Goal: Task Accomplishment & Management: Manage account settings

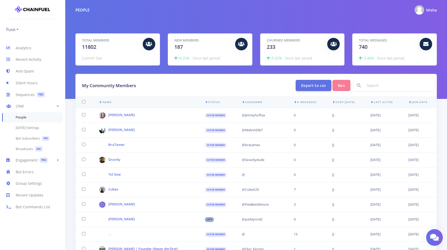
click at [400, 89] on input at bounding box center [399, 85] width 71 height 12
paste input "@Luka461"
click at [394, 85] on input "@Luka461" at bounding box center [399, 85] width 71 height 12
click at [369, 88] on input "@Luka461" at bounding box center [399, 85] width 71 height 12
type input "Luka461"
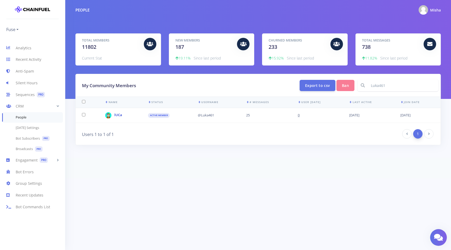
click at [117, 114] on link "lUCa" at bounding box center [118, 115] width 8 height 5
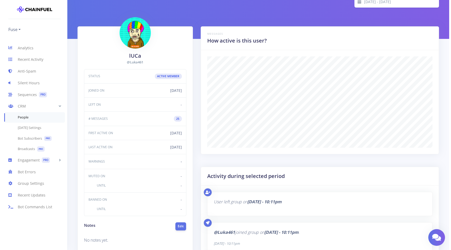
scroll to position [99, 0]
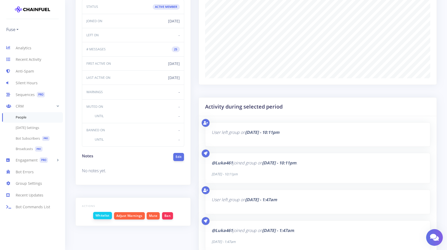
click at [101, 215] on button "Whitelist" at bounding box center [102, 215] width 19 height 7
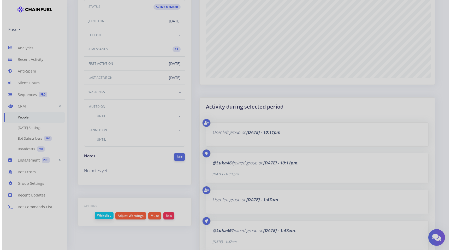
scroll to position [91, 225]
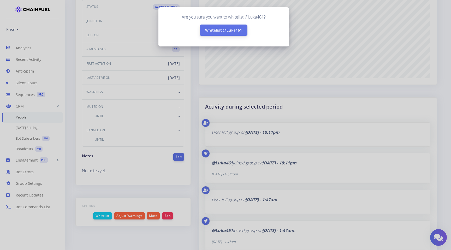
click at [221, 32] on button "Whitelist @Luka461" at bounding box center [224, 30] width 48 height 11
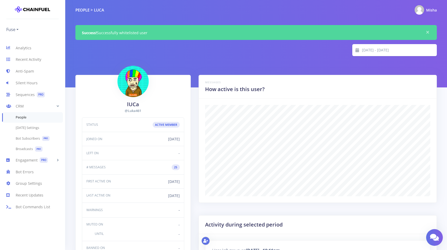
scroll to position [91, 225]
click at [15, 22] on ul "Fuse Fuse Chainfuel bot Testing ground Voltage Finance Fuse IT 🇮🇹 Fuse TR 🇹🇷 Fu…" at bounding box center [32, 26] width 53 height 15
click at [15, 30] on link "Fuse" at bounding box center [12, 29] width 12 height 8
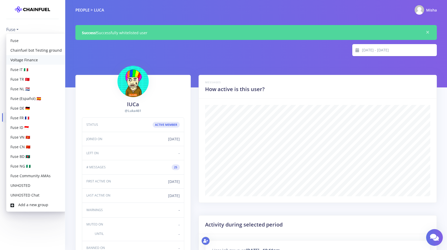
click at [30, 59] on link "Voltage Finance" at bounding box center [36, 60] width 60 height 10
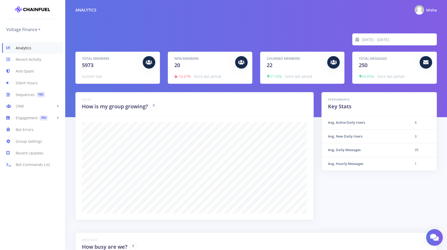
scroll to position [91, 349]
click at [22, 109] on link "CRM" at bounding box center [32, 107] width 65 height 12
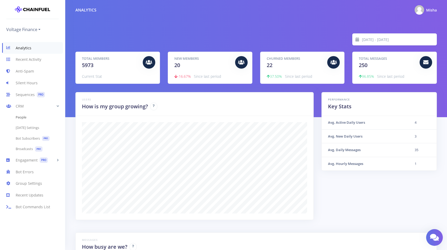
click at [25, 116] on link "People" at bounding box center [32, 117] width 65 height 10
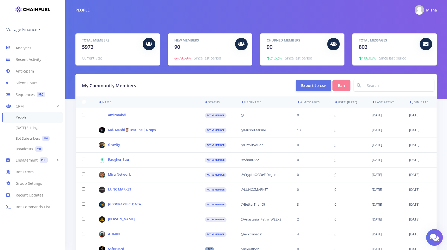
click at [376, 92] on div "My Community Members Export to csv Ban" at bounding box center [256, 85] width 361 height 22
click at [377, 88] on input at bounding box center [399, 85] width 71 height 12
paste input "@Luka461"
type input "@Luka461"
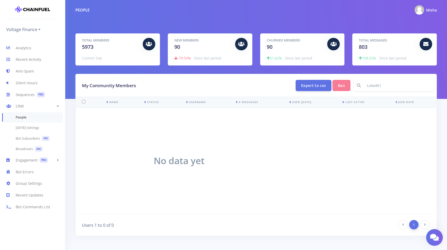
click at [383, 86] on input "Luka461" at bounding box center [399, 85] width 71 height 12
type input "Luka461"
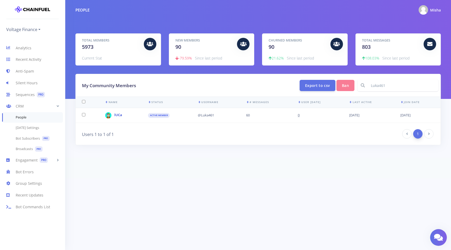
click at [117, 115] on link "lUCa" at bounding box center [118, 115] width 8 height 5
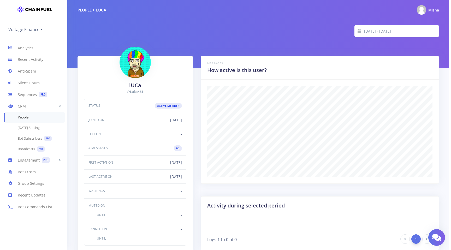
scroll to position [108, 0]
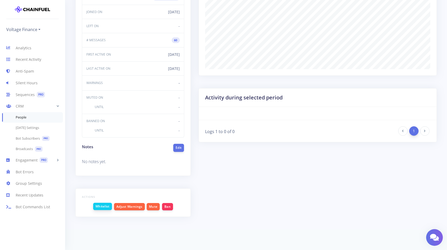
click at [103, 204] on button "Whitelist" at bounding box center [102, 206] width 19 height 7
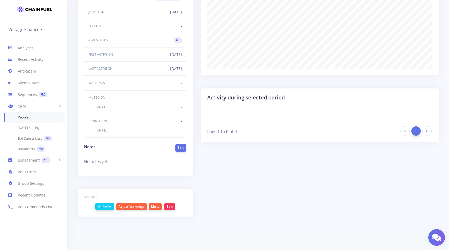
scroll to position [91, 225]
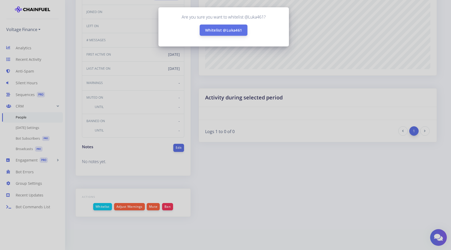
click at [218, 30] on button "Whitelist @Luka461" at bounding box center [224, 30] width 48 height 11
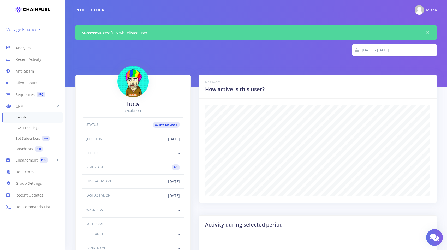
click at [39, 30] on link "Voltage Finance" at bounding box center [23, 29] width 34 height 8
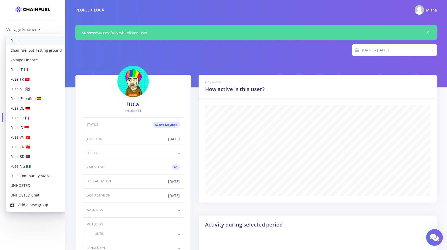
click at [16, 41] on link "Fuse" at bounding box center [36, 41] width 60 height 10
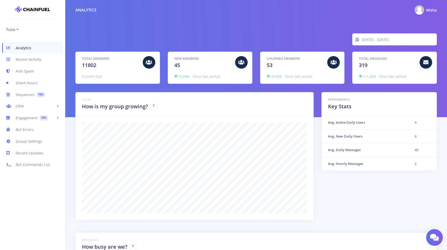
scroll to position [91, 349]
click at [17, 108] on link "CRM" at bounding box center [32, 107] width 65 height 12
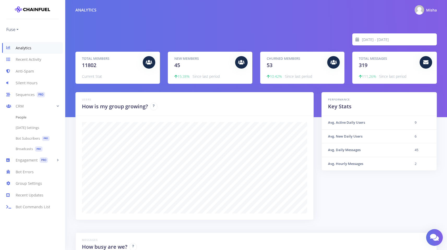
click at [22, 117] on link "People" at bounding box center [32, 117] width 65 height 10
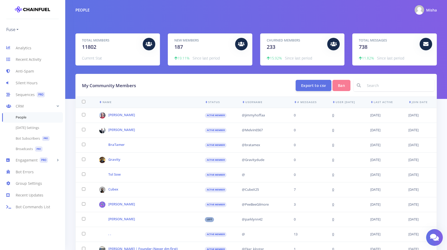
click at [371, 90] on input at bounding box center [399, 85] width 71 height 12
paste input "@Luka461"
click at [371, 85] on input "@Luka461" at bounding box center [399, 85] width 71 height 12
type input "Luka461"
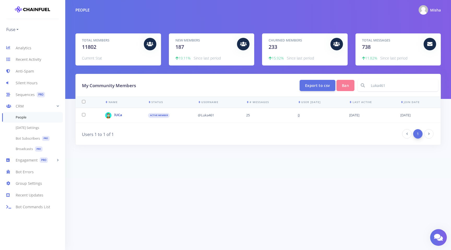
click at [118, 115] on link "lUCa" at bounding box center [118, 115] width 8 height 5
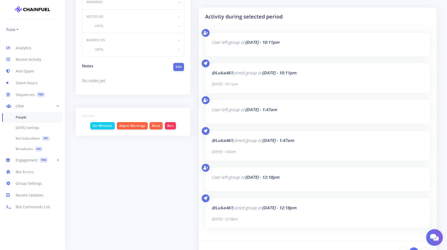
scroll to position [177, 0]
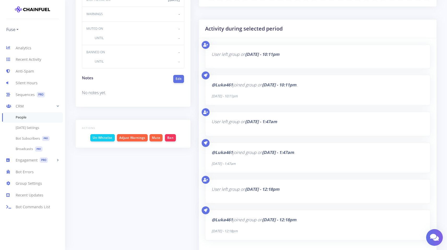
drag, startPoint x: 215, startPoint y: 53, endPoint x: 320, endPoint y: 55, distance: 105.0
click at [320, 55] on p "User left group on Thursday, October 9 - 10:11pm" at bounding box center [318, 54] width 212 height 7
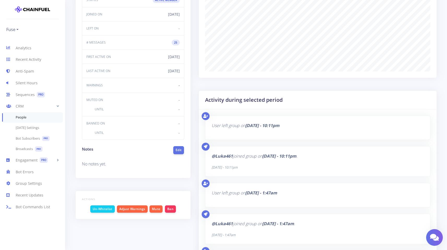
scroll to position [133, 0]
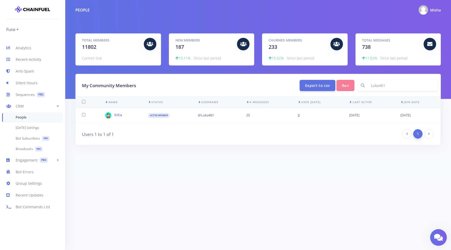
drag, startPoint x: 194, startPoint y: 77, endPoint x: 222, endPoint y: 76, distance: 27.2
click at [194, 78] on div "My Community Members Export to csv Ban Luka461" at bounding box center [258, 85] width 365 height 22
click at [375, 92] on div "My Community Members Export to csv Ban Luka461" at bounding box center [258, 85] width 365 height 22
drag, startPoint x: 333, startPoint y: 83, endPoint x: 322, endPoint y: 83, distance: 11.0
click at [324, 83] on div "My Community Members Export to csv Ban Luka461" at bounding box center [258, 85] width 360 height 12
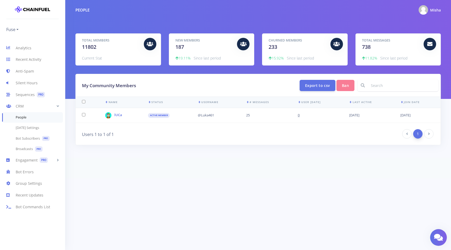
click at [15, 30] on link "Fuse" at bounding box center [12, 29] width 12 height 8
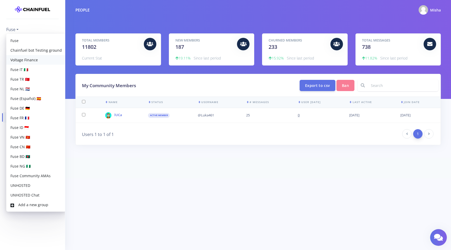
click at [24, 57] on link "Voltage Finance" at bounding box center [36, 60] width 60 height 10
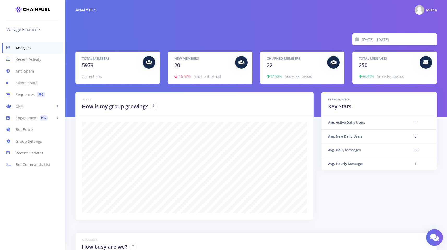
scroll to position [261130, 260872]
click at [19, 109] on link "CRM" at bounding box center [32, 107] width 65 height 12
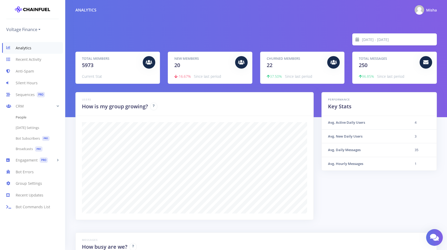
click at [20, 116] on link "People" at bounding box center [32, 117] width 65 height 10
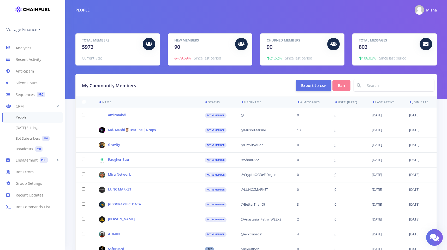
click at [382, 89] on input at bounding box center [399, 85] width 71 height 12
paste input "@Luka461"
type input "@Luka461"
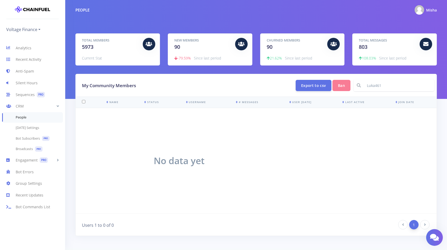
type input "Luka461"
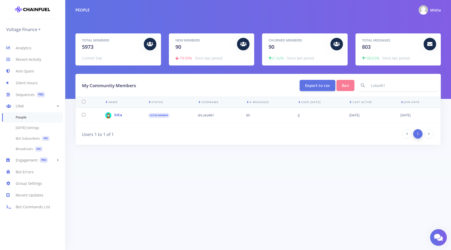
click at [116, 115] on link "lUCa" at bounding box center [118, 115] width 8 height 5
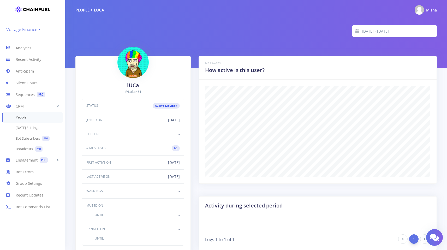
click at [28, 28] on link "Voltage Finance" at bounding box center [23, 29] width 34 height 8
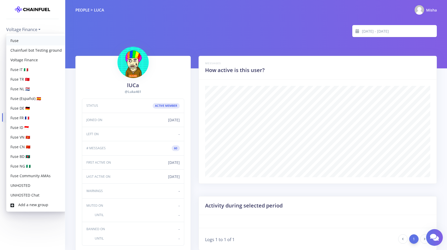
click at [20, 41] on link "Fuse" at bounding box center [36, 41] width 60 height 10
